Goal: Book appointment/travel/reservation

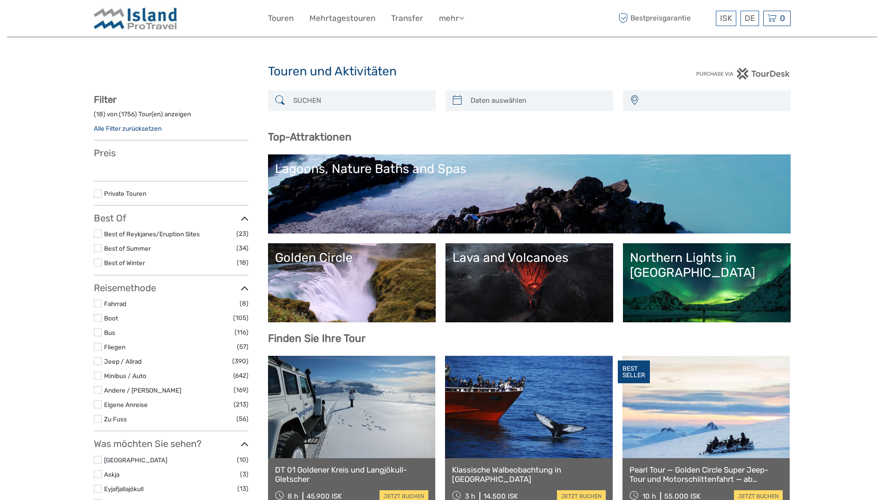
select select
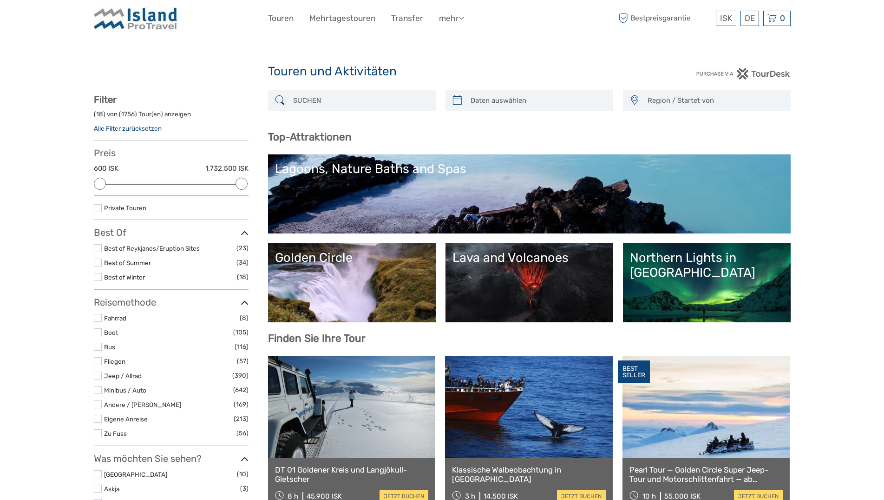
click at [346, 95] on input "search" at bounding box center [360, 100] width 142 height 16
click at [691, 110] on div "Region / Startet von Capital Region East North Northeast Reykjanes / Keflavík S…" at bounding box center [707, 100] width 168 height 21
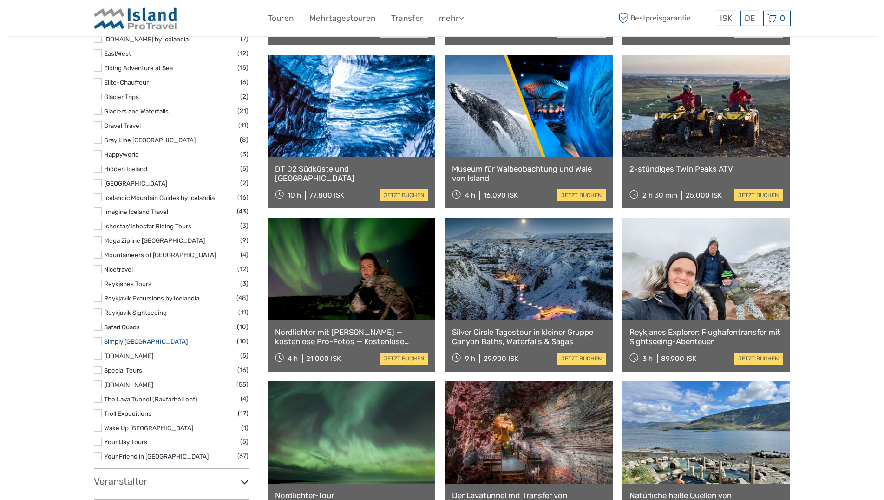
scroll to position [806, 0]
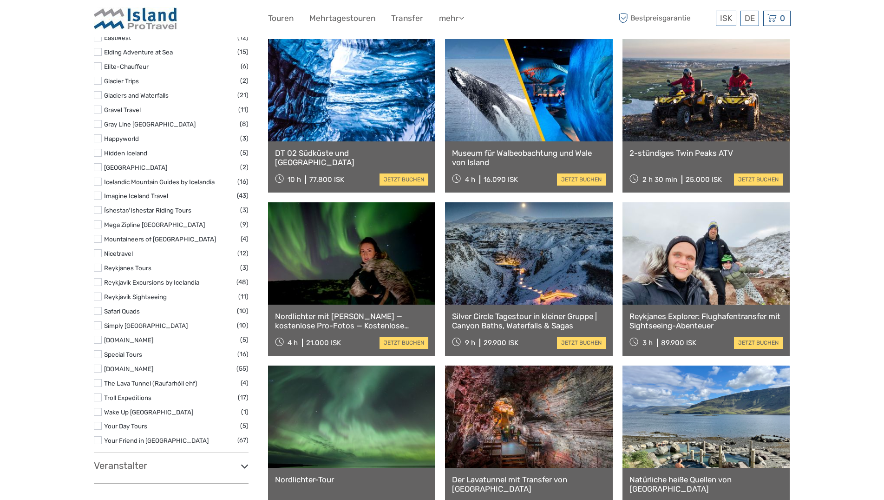
click at [96, 283] on label at bounding box center [98, 282] width 8 height 8
click at [0, 0] on input "checkbox" at bounding box center [0, 0] width 0 height 0
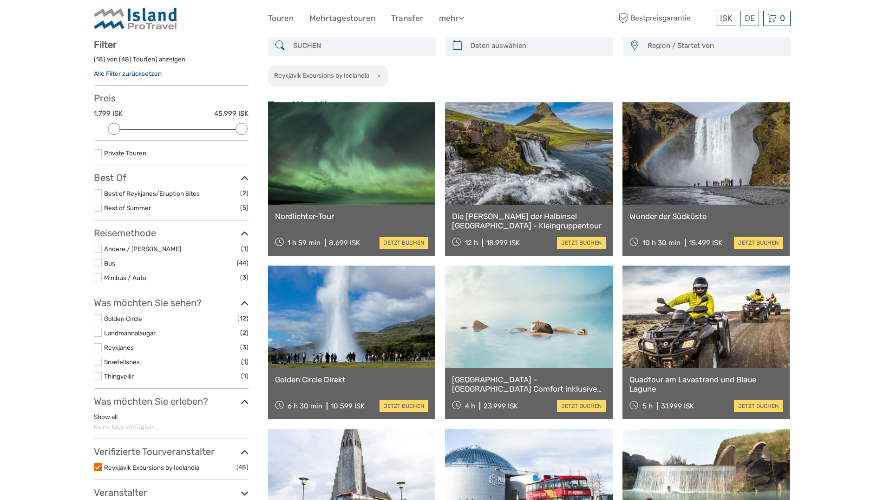
scroll to position [53, 0]
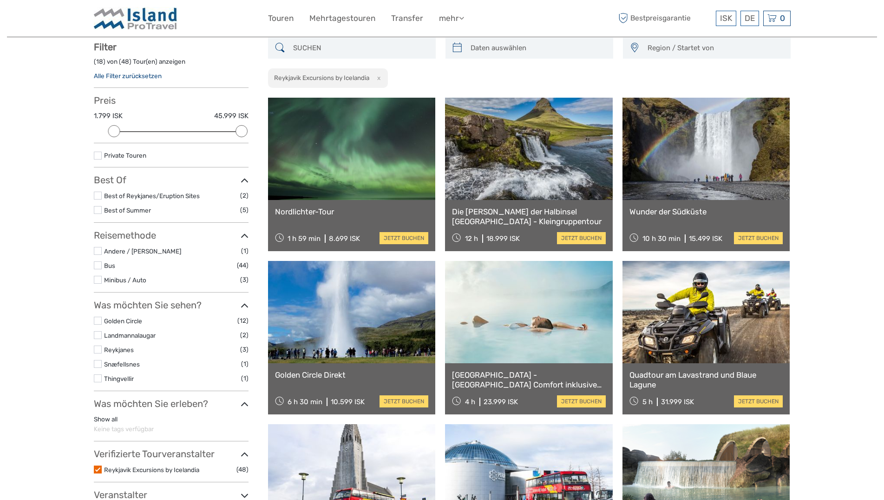
click at [399, 163] on link at bounding box center [352, 149] width 168 height 102
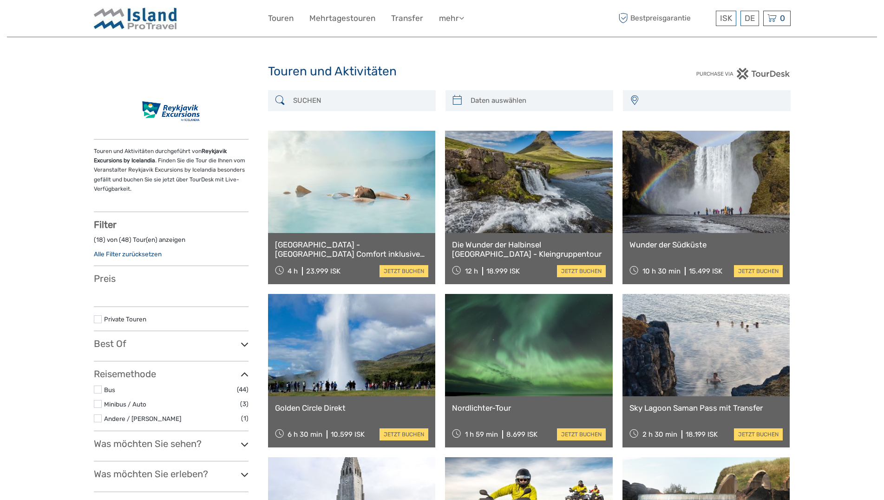
select select
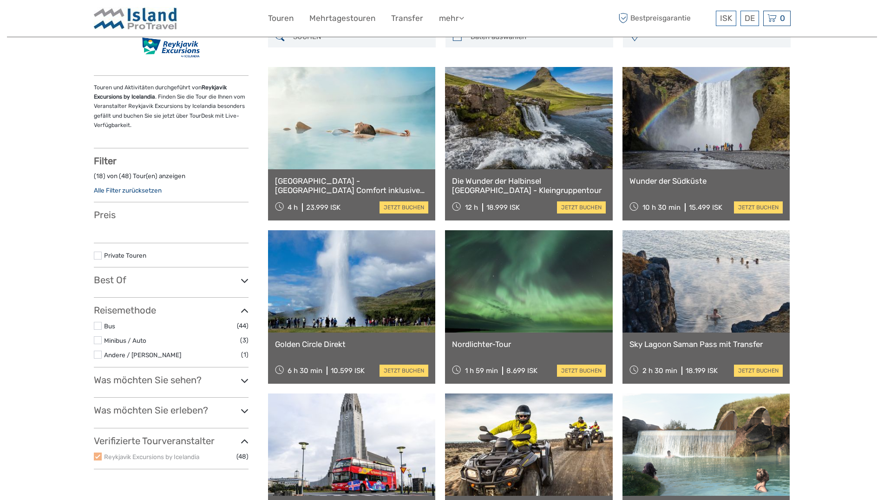
scroll to position [195, 0]
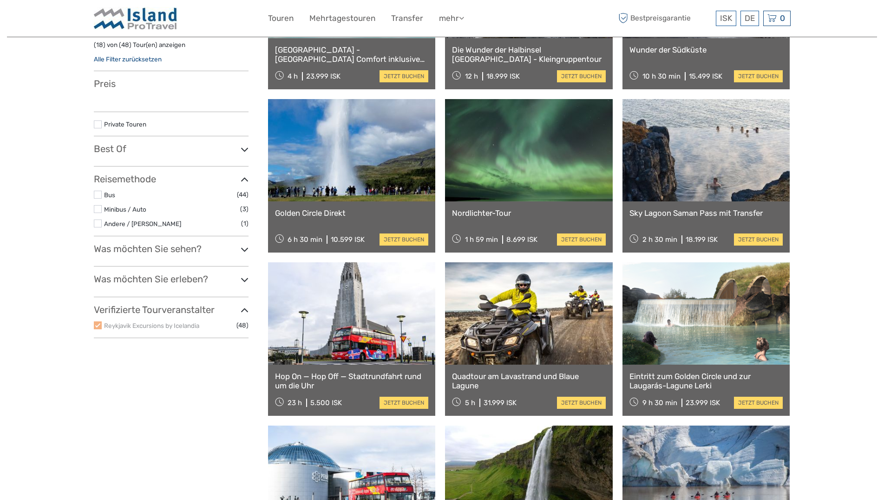
select select
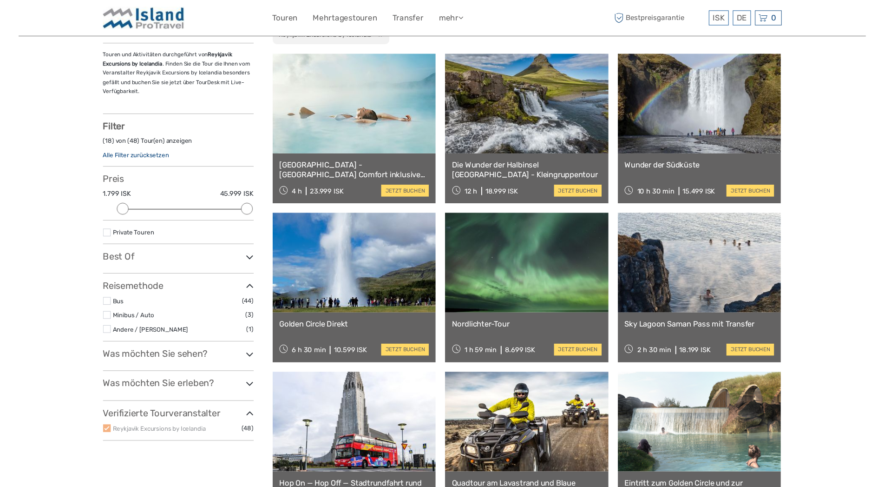
scroll to position [0, 0]
